Goal: Use online tool/utility: Use online tool/utility

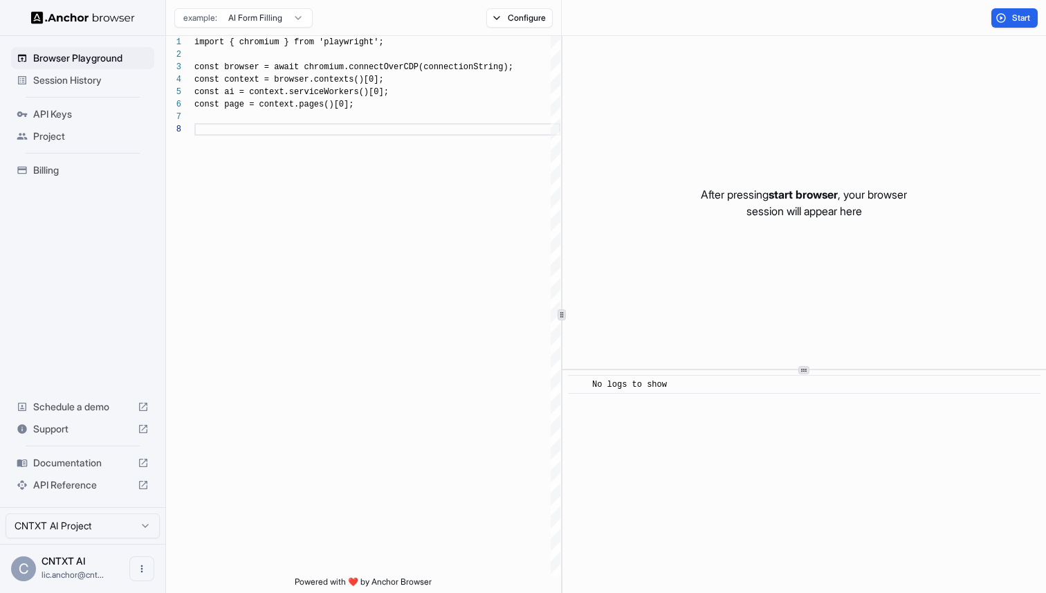
scroll to position [87, 0]
click at [82, 76] on span "Session History" at bounding box center [91, 80] width 116 height 14
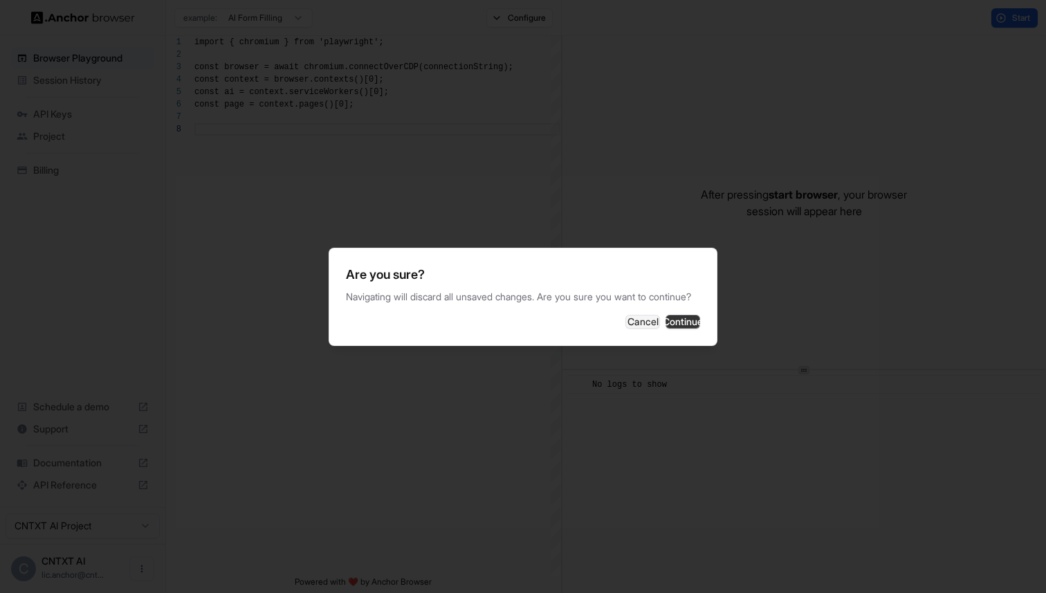
click at [666, 329] on button "Continue" at bounding box center [683, 322] width 35 height 14
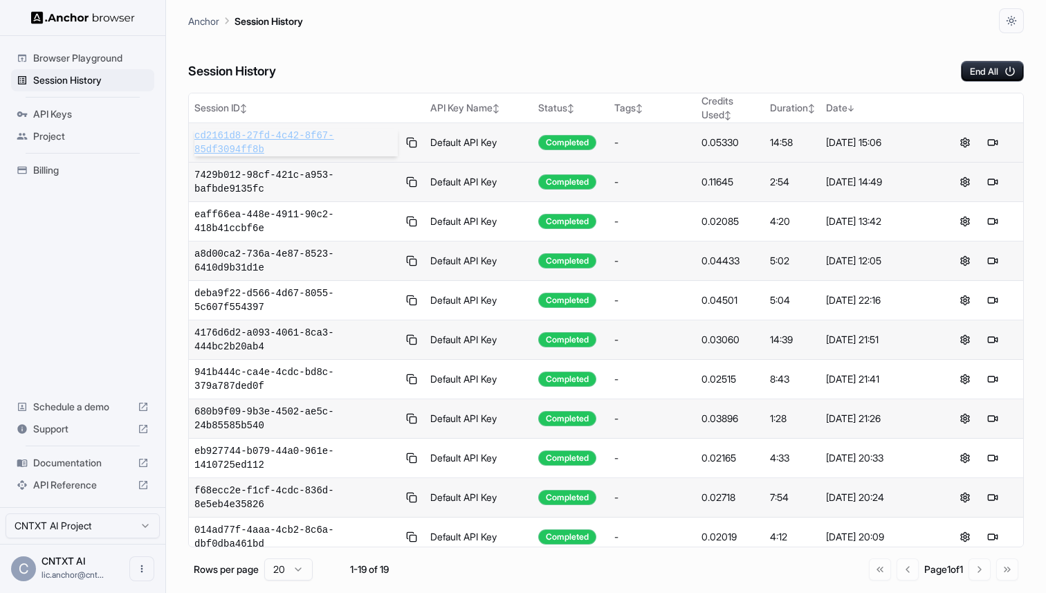
click at [376, 143] on span "cd2161d8-27fd-4c42-8f67-85df3094ff8b" at bounding box center [295, 143] width 203 height 28
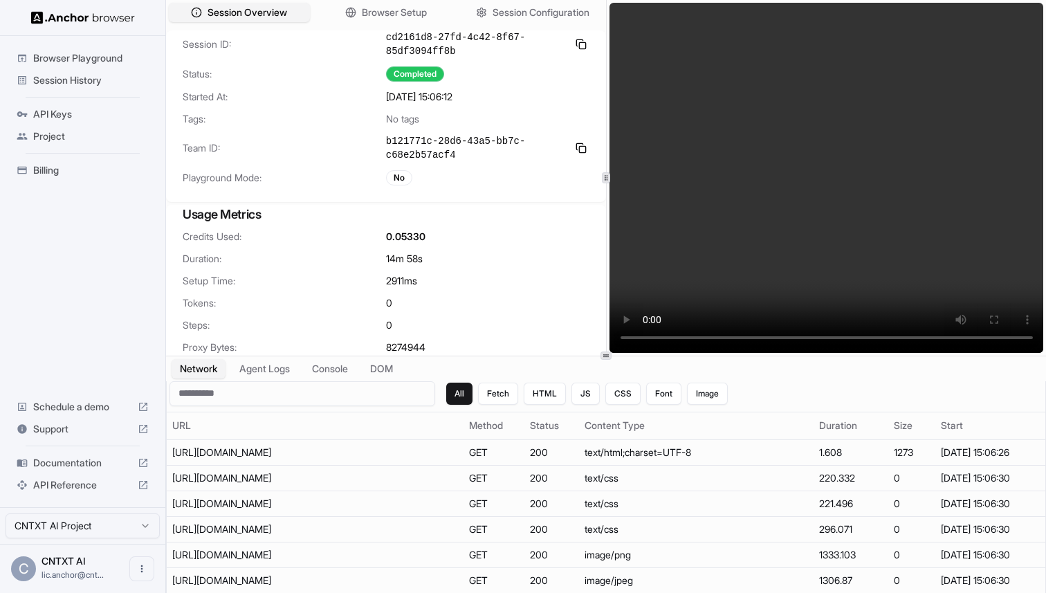
click at [77, 73] on span "Session History" at bounding box center [91, 80] width 116 height 14
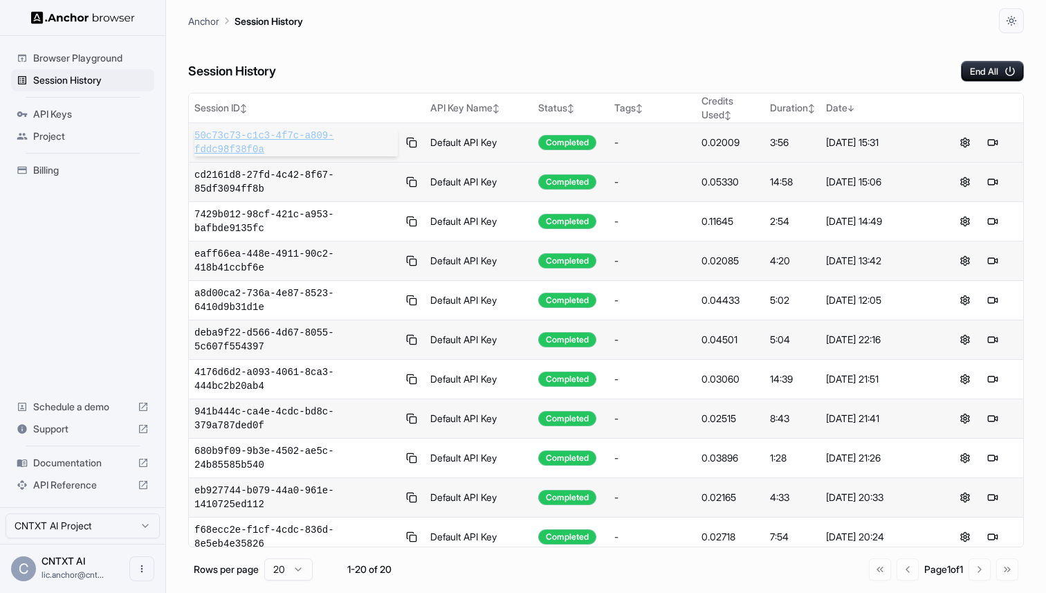
click at [357, 133] on span "50c73c73-c1c3-4f7c-a809-fddc98f38f0a" at bounding box center [295, 143] width 203 height 28
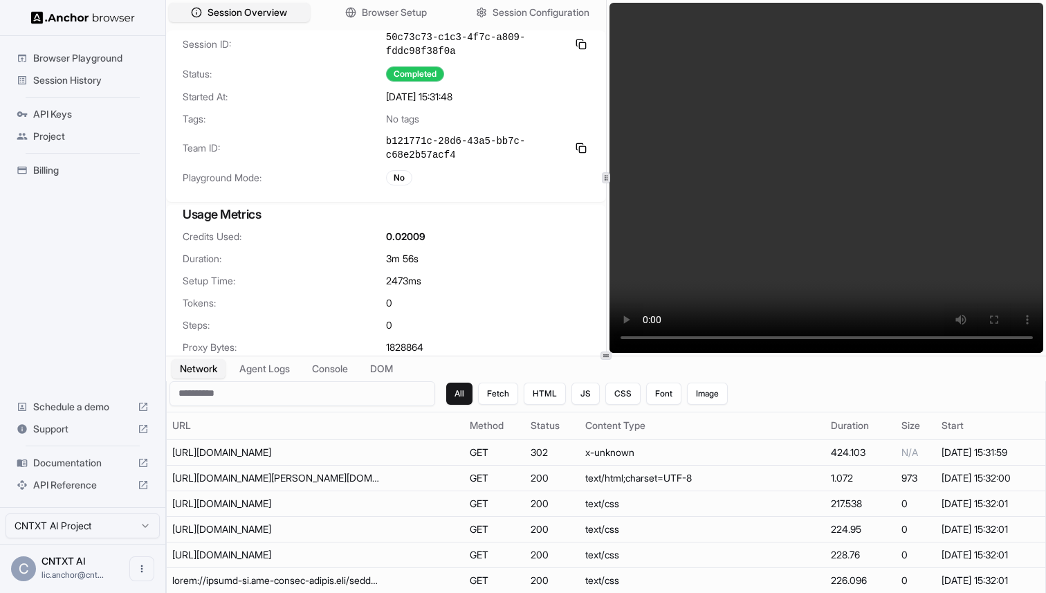
click at [71, 60] on span "Browser Playground" at bounding box center [91, 58] width 116 height 14
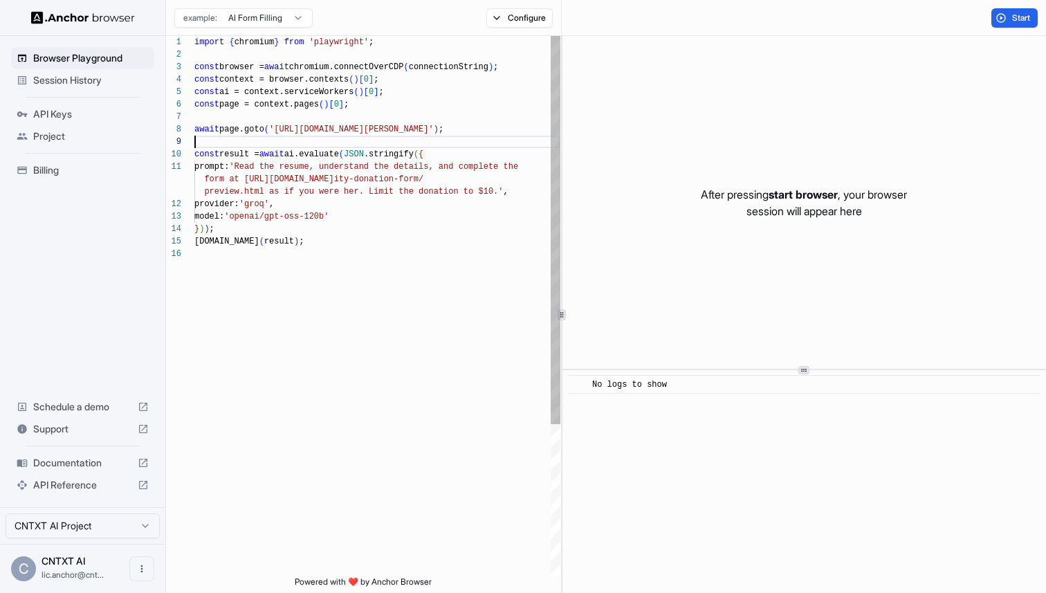
scroll to position [100, 0]
click at [362, 137] on div "import { chromium } from 'playwright' ; const browser = await chromium.connectO…" at bounding box center [377, 412] width 366 height 752
click at [523, 13] on button "Configure" at bounding box center [520, 17] width 67 height 19
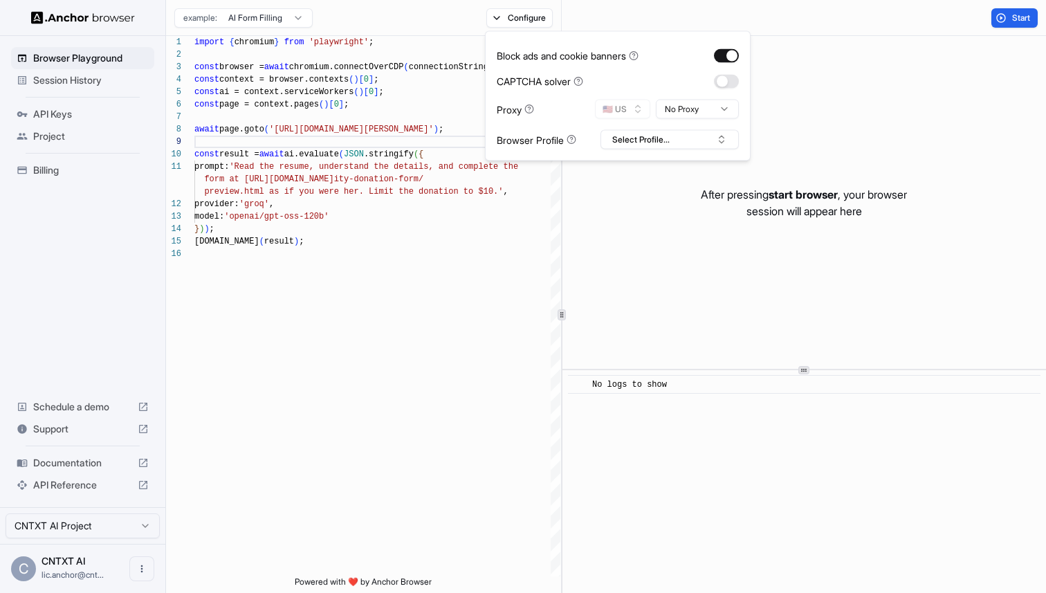
click at [687, 114] on html "Browser Playground Session History API Keys Project Billing Schedule a demo Sup…" at bounding box center [523, 296] width 1046 height 593
click at [671, 146] on button "Select Profile..." at bounding box center [670, 139] width 138 height 19
click at [655, 190] on div "amazon-nrml-dedicated-ip" at bounding box center [669, 190] width 131 height 19
click at [731, 74] on button "button" at bounding box center [726, 81] width 25 height 14
click at [426, 13] on div "example: AI Form Filling Configure" at bounding box center [364, 18] width 396 height 36
